Goal: Navigation & Orientation: Find specific page/section

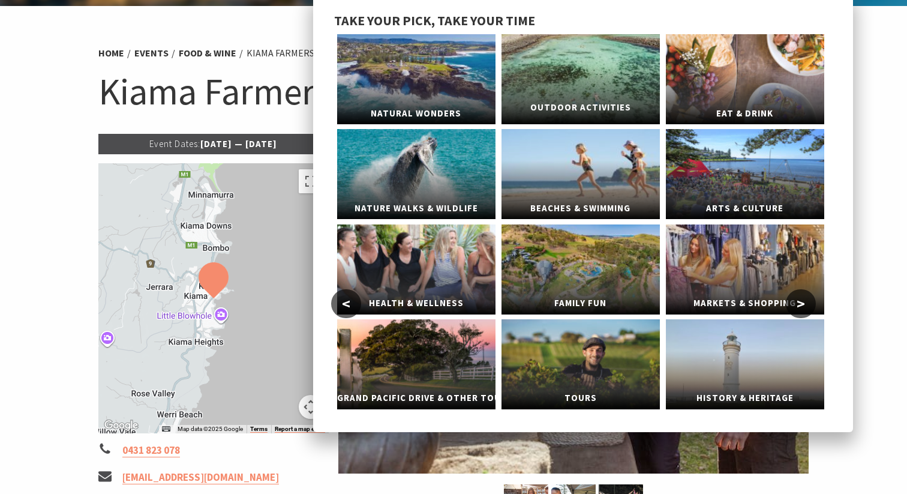
scroll to position [61, 0]
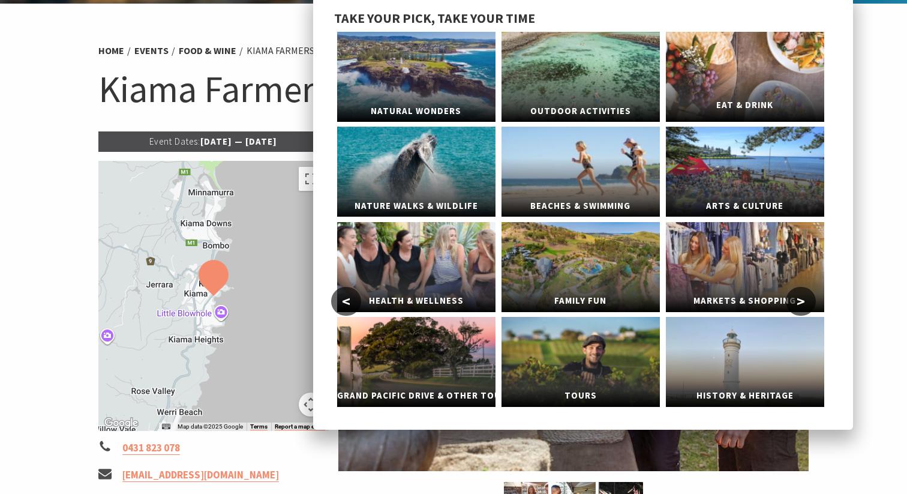
click at [755, 75] on link "Eat & Drink" at bounding box center [745, 77] width 158 height 90
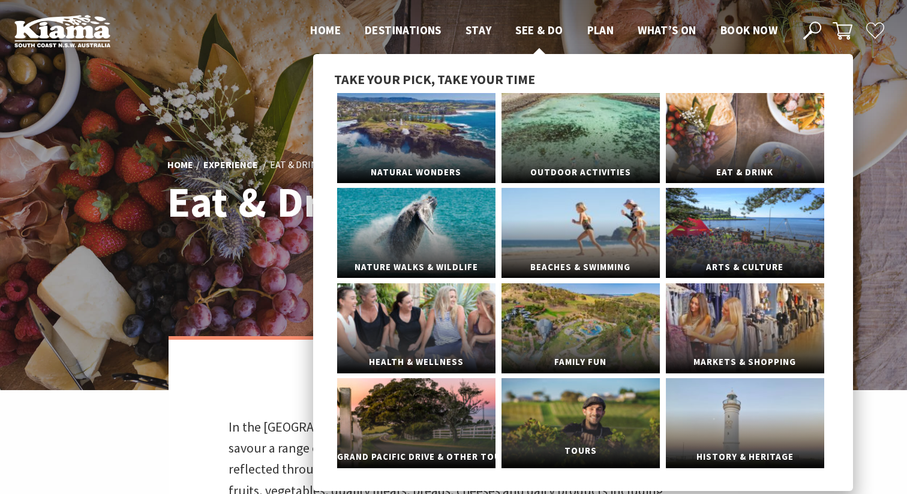
click at [552, 398] on link "Tours" at bounding box center [580, 423] width 158 height 90
